Goal: Task Accomplishment & Management: Manage account settings

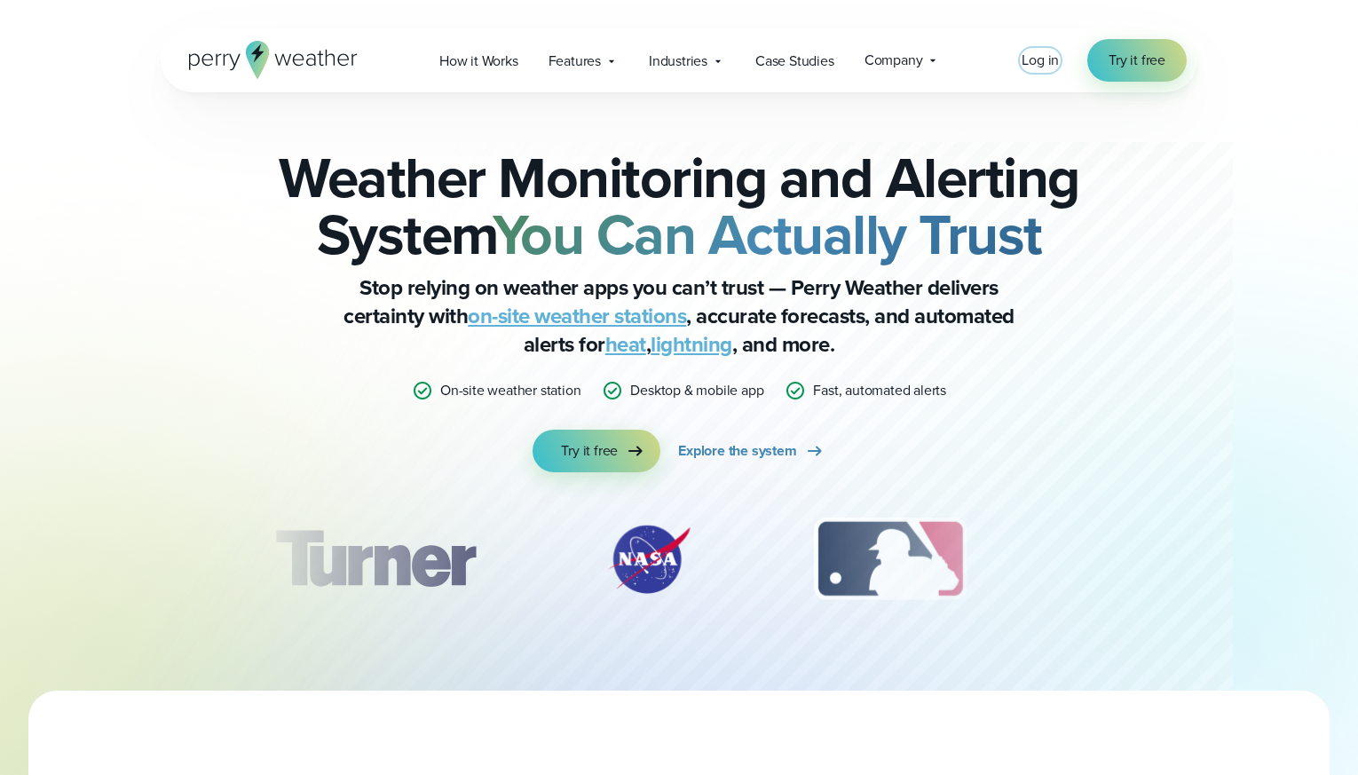
click at [1042, 54] on span "Log in" at bounding box center [1039, 60] width 37 height 20
click at [1051, 50] on link "Log in" at bounding box center [1039, 60] width 37 height 21
